Goal: Communication & Community: Answer question/provide support

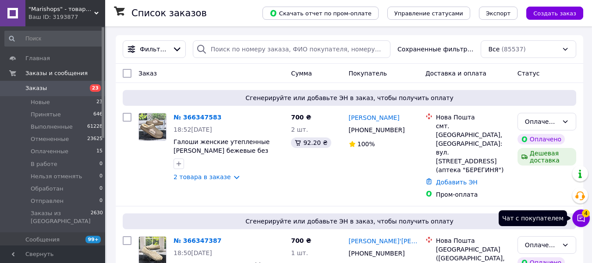
click at [588, 219] on button "Чат с покупателем 4" at bounding box center [581, 218] width 18 height 18
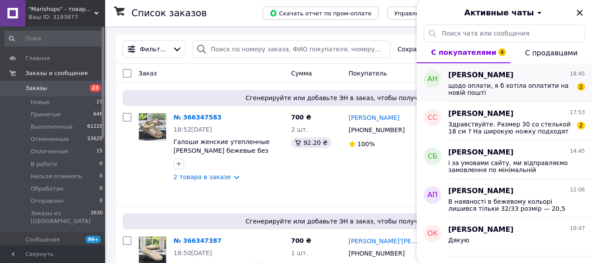
click at [514, 89] on span "щодо оплати, я б хотіла оплатити на новій пошті" at bounding box center [510, 89] width 124 height 14
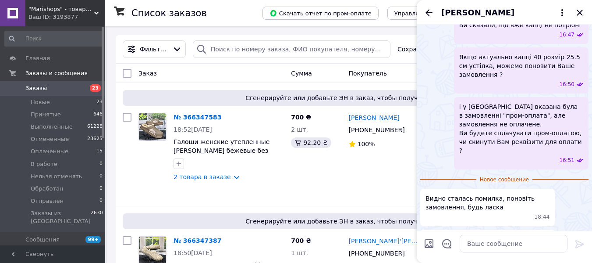
scroll to position [333, 0]
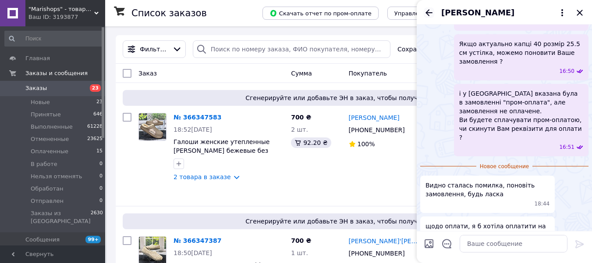
click at [430, 12] on icon "Назад" at bounding box center [429, 12] width 11 height 11
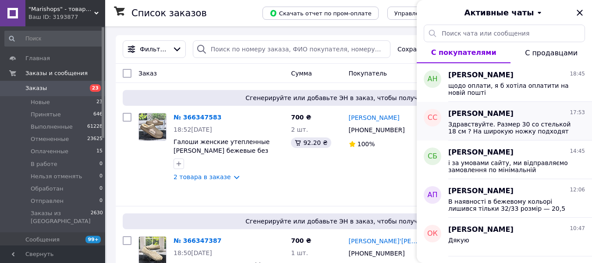
click at [532, 129] on span "Здравствуйте. Размер 30 со стелькой 18 см ? На широкую ножку подходят ?" at bounding box center [510, 128] width 124 height 14
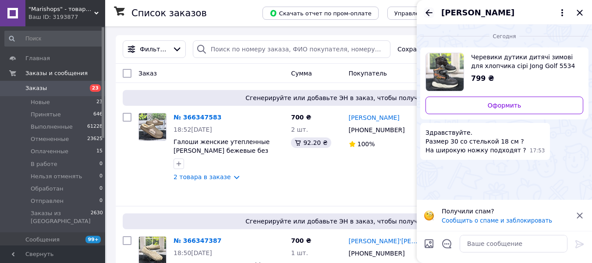
click at [424, 10] on icon "Назад" at bounding box center [429, 12] width 11 height 11
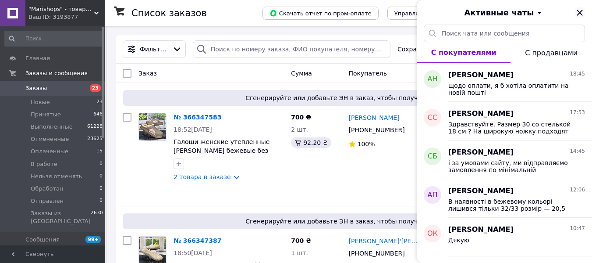
click at [577, 12] on icon "Закрыть" at bounding box center [580, 12] width 11 height 11
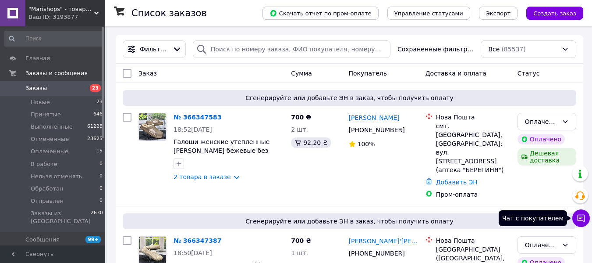
click at [579, 214] on icon at bounding box center [581, 217] width 7 height 7
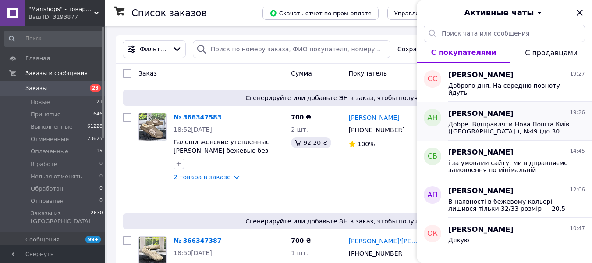
click at [522, 121] on span "Добре. Відправляти Нова Пошта Київ ([GEOGRAPHIC_DATA].), №49 (до 30 кг): вул. […" at bounding box center [510, 128] width 124 height 14
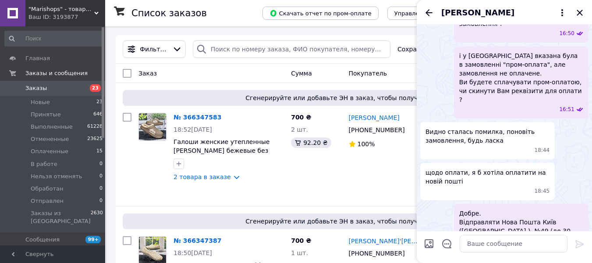
scroll to position [384, 0]
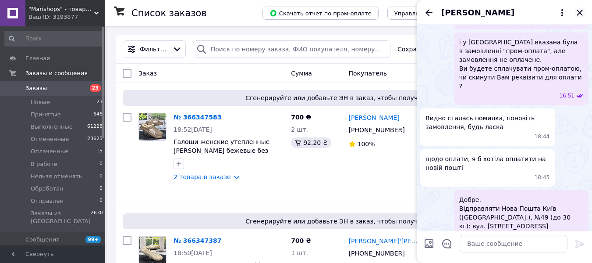
click at [578, 12] on icon "Закрыть" at bounding box center [580, 12] width 11 height 11
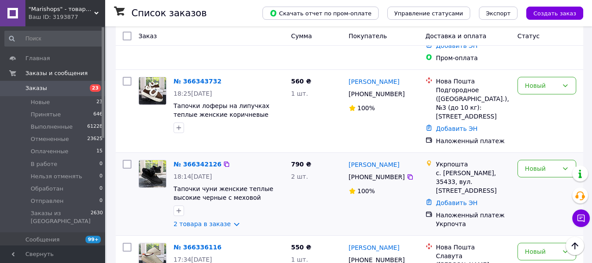
scroll to position [394, 0]
